Goal: Task Accomplishment & Management: Complete application form

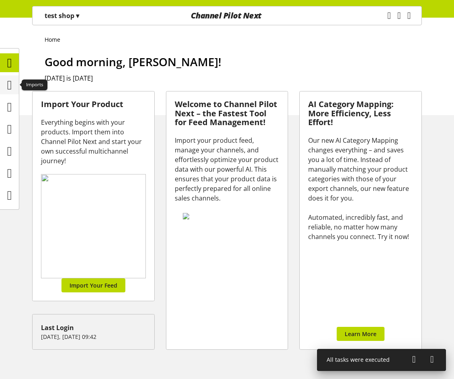
click at [9, 82] on icon at bounding box center [9, 85] width 5 height 16
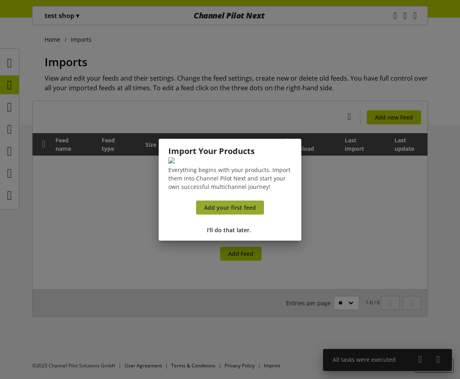
click at [224, 212] on span "Add your first feed" at bounding box center [230, 208] width 52 height 8
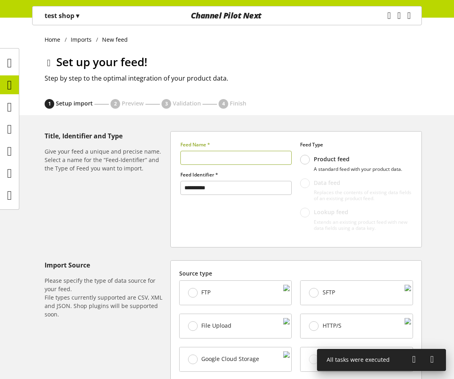
click at [235, 158] on input "text" at bounding box center [236, 158] width 112 height 14
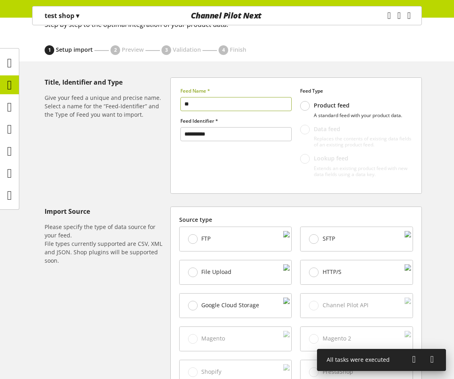
scroll to position [120, 0]
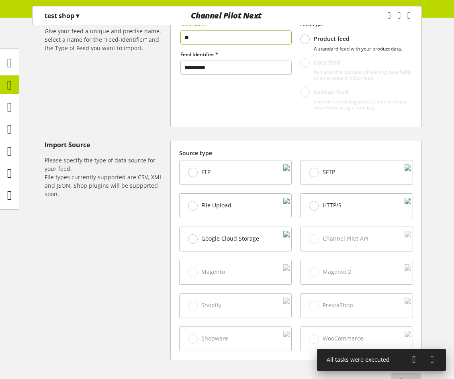
type input "**"
click at [233, 207] on div "File Upload" at bounding box center [235, 206] width 112 height 24
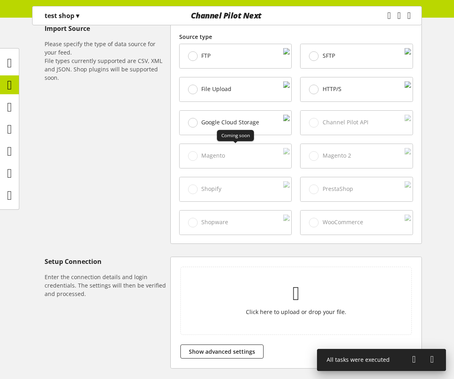
scroll to position [241, 0]
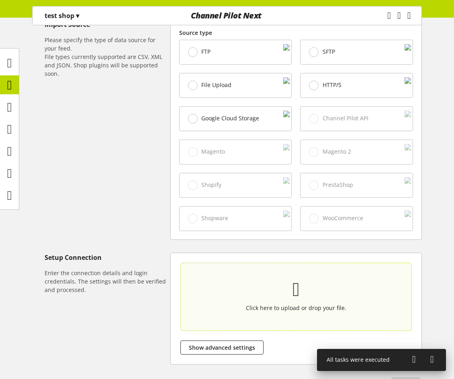
click at [248, 279] on section "Click here to upload or drop your file." at bounding box center [296, 297] width 228 height 65
click at [248, 279] on input "Click here to upload or drop your file." at bounding box center [295, 297] width 231 height 68
type input "**********"
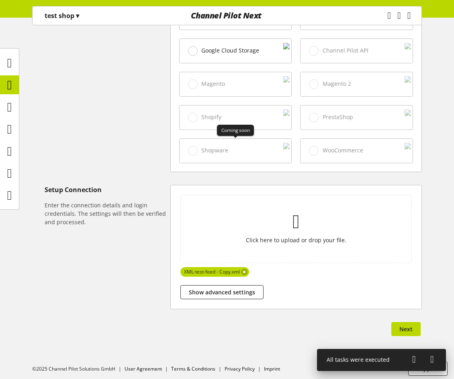
scroll to position [313, 0]
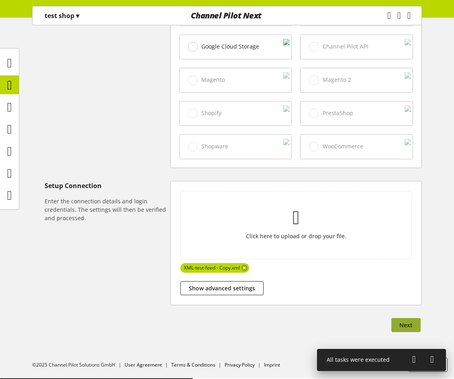
click at [404, 324] on span "Next" at bounding box center [405, 325] width 13 height 8
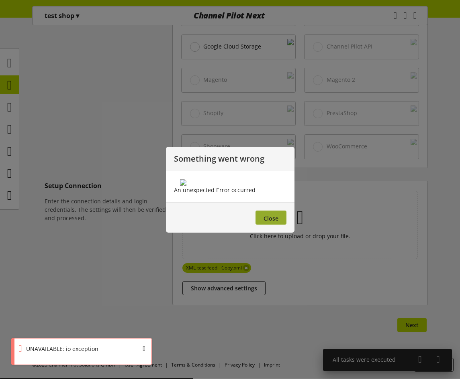
click at [278, 225] on button "Close" at bounding box center [270, 218] width 31 height 14
